Goal: Communication & Community: Answer question/provide support

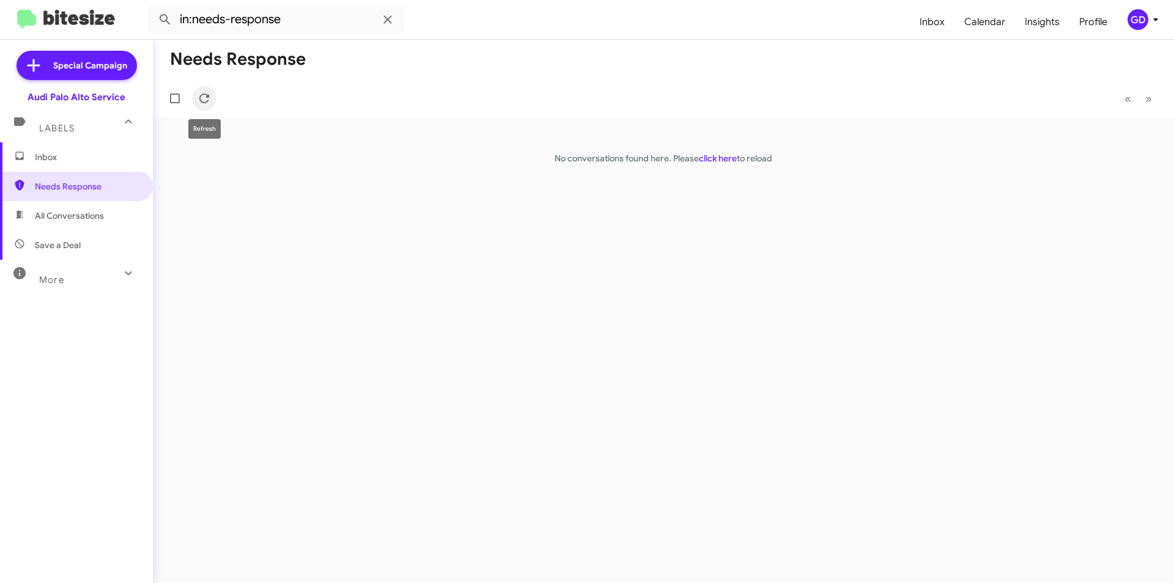
click at [216, 94] on mat-toolbar-row "« Previous » Next" at bounding box center [663, 98] width 1021 height 39
click at [201, 98] on icon at bounding box center [204, 98] width 15 height 15
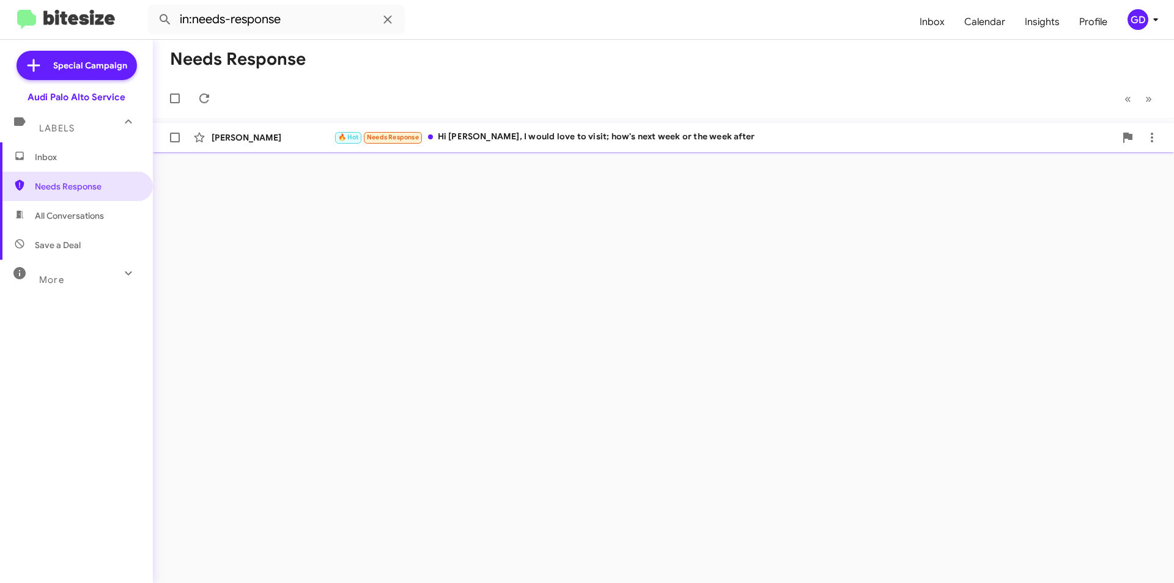
click at [583, 139] on div "🔥 Hot Needs Response Hi MJ, I would love to visit; how's next week or the week …" at bounding box center [724, 137] width 781 height 14
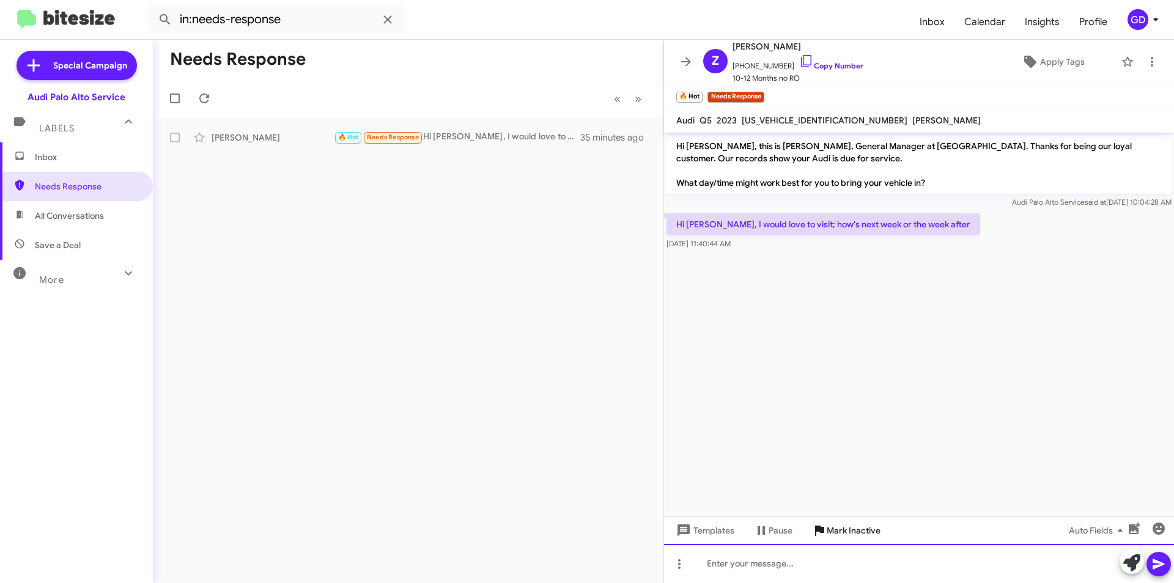
drag, startPoint x: 715, startPoint y: 565, endPoint x: 844, endPoint y: 532, distance: 133.6
click at [715, 565] on div at bounding box center [919, 563] width 510 height 39
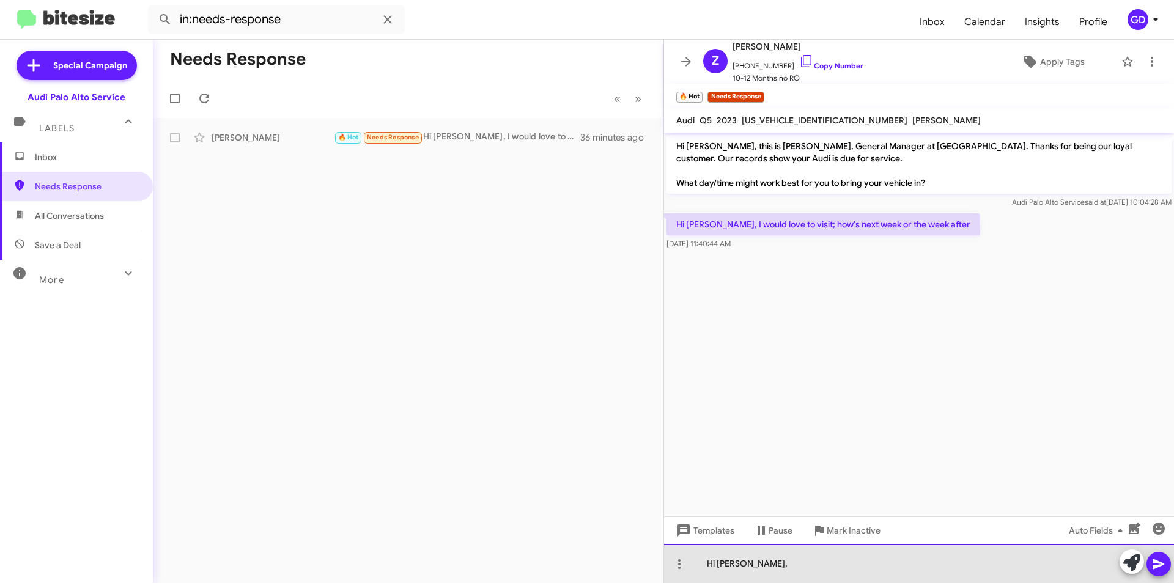
click at [770, 566] on div "Hi [PERSON_NAME]," at bounding box center [919, 563] width 510 height 39
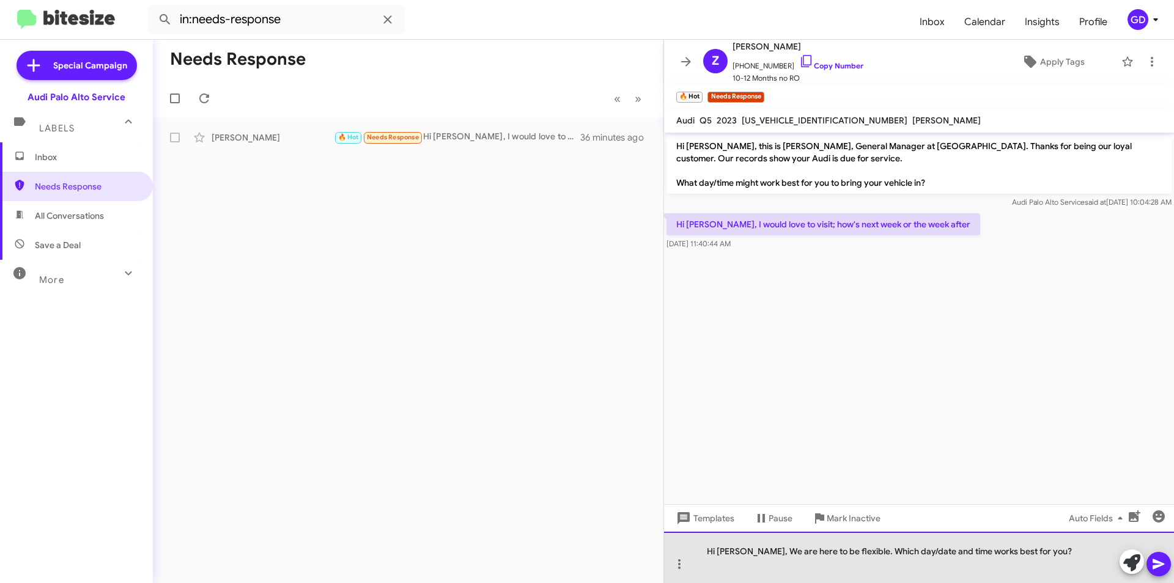
click at [755, 550] on div "Hi [PERSON_NAME], We are here to be flexible. Which day/date and time works bes…" at bounding box center [919, 557] width 510 height 51
drag, startPoint x: 883, startPoint y: 551, endPoint x: 918, endPoint y: 553, distance: 34.9
click at [918, 553] on div "Hi [PERSON_NAME], we are here to be flexible. Which day/date and time works bes…" at bounding box center [919, 557] width 510 height 51
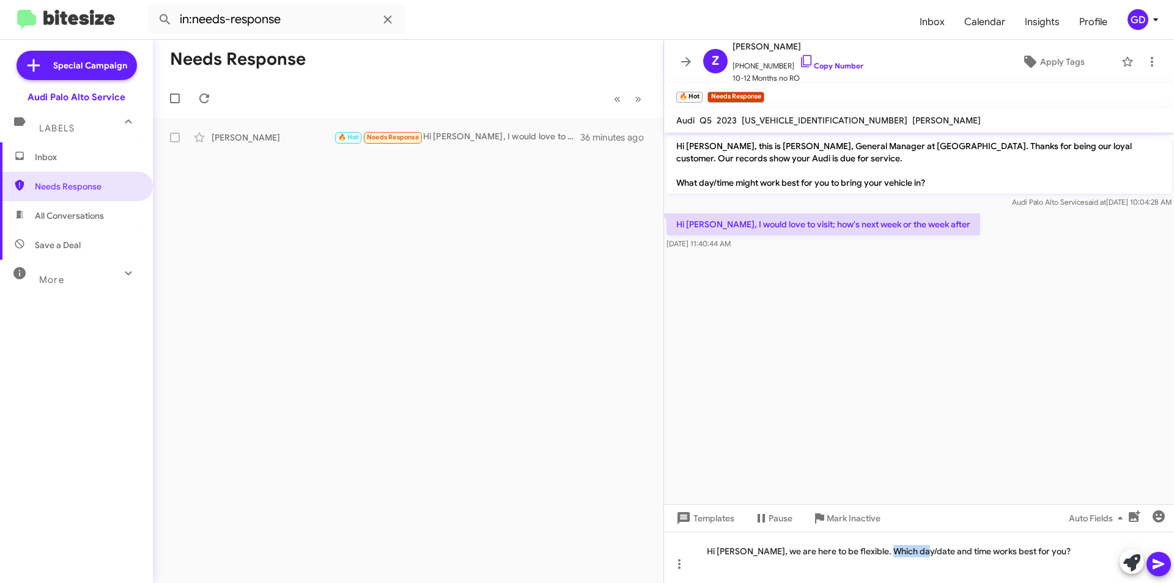
click at [1161, 566] on icon at bounding box center [1158, 564] width 15 height 15
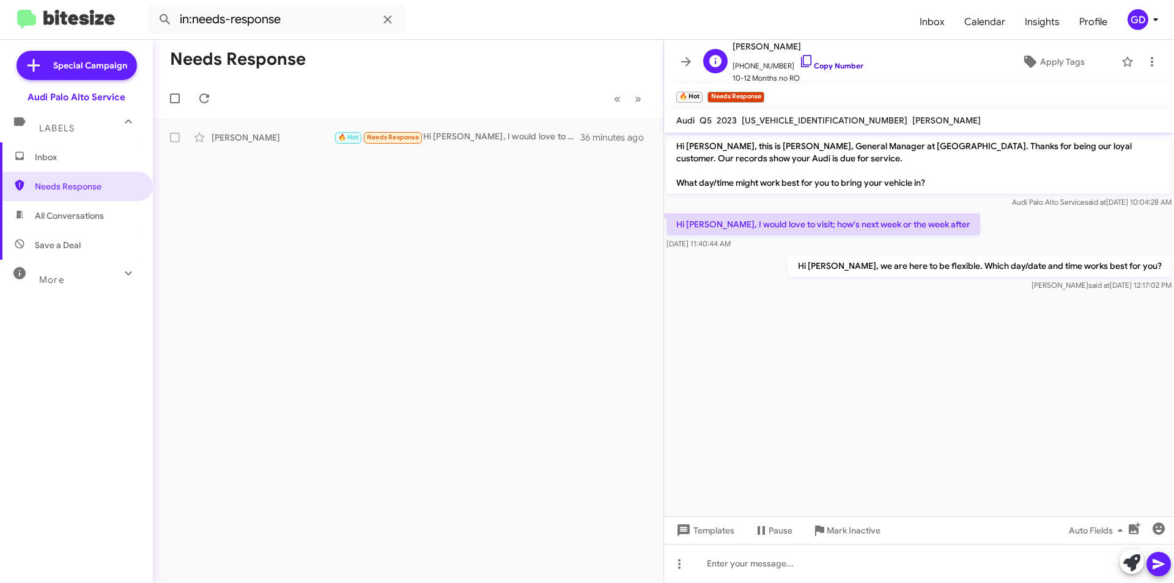
click at [822, 65] on link "Copy Number" at bounding box center [831, 65] width 64 height 9
copy div "ay/date"
